Goal: Find specific page/section

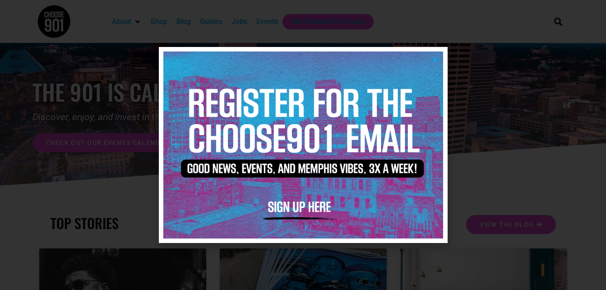
click at [120, 113] on div at bounding box center [303, 145] width 606 height 290
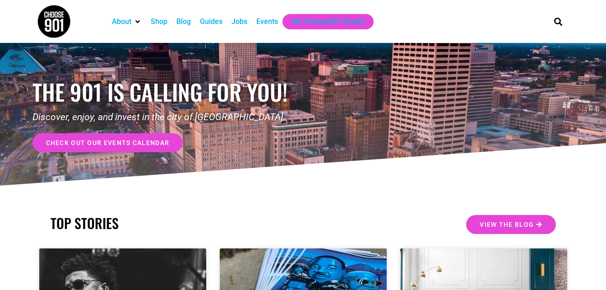
click at [150, 138] on link "check out our events calendar" at bounding box center [108, 142] width 151 height 19
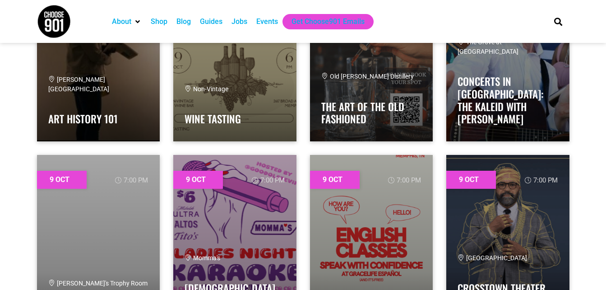
scroll to position [983, 0]
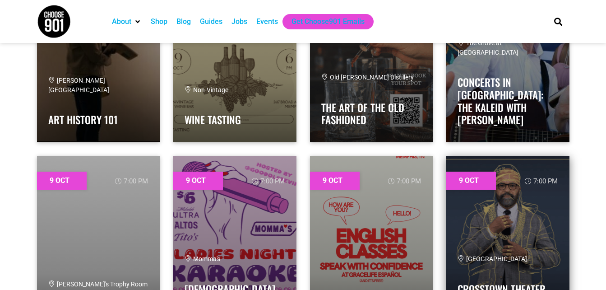
click at [494, 211] on link at bounding box center [508, 246] width 123 height 181
